Goal: Task Accomplishment & Management: Manage account settings

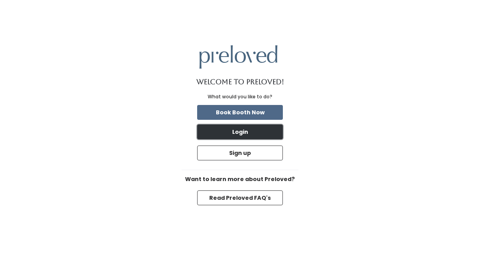
click at [236, 129] on button "Login" at bounding box center [240, 131] width 86 height 15
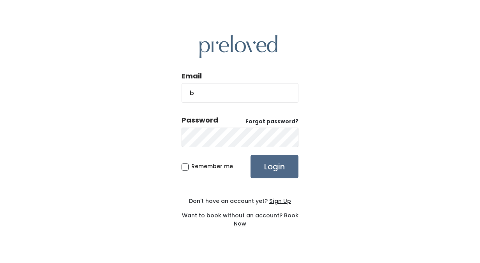
type input "bo"
